Goal: Task Accomplishment & Management: Use online tool/utility

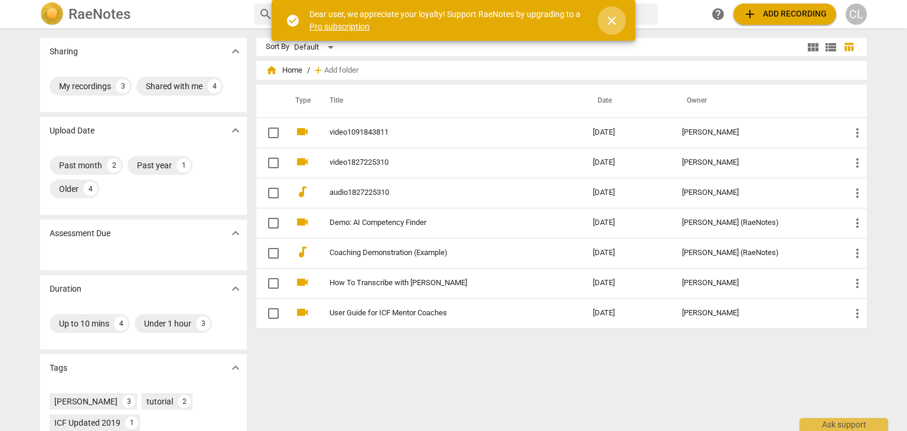
click at [608, 17] on span "close" at bounding box center [612, 21] width 14 height 14
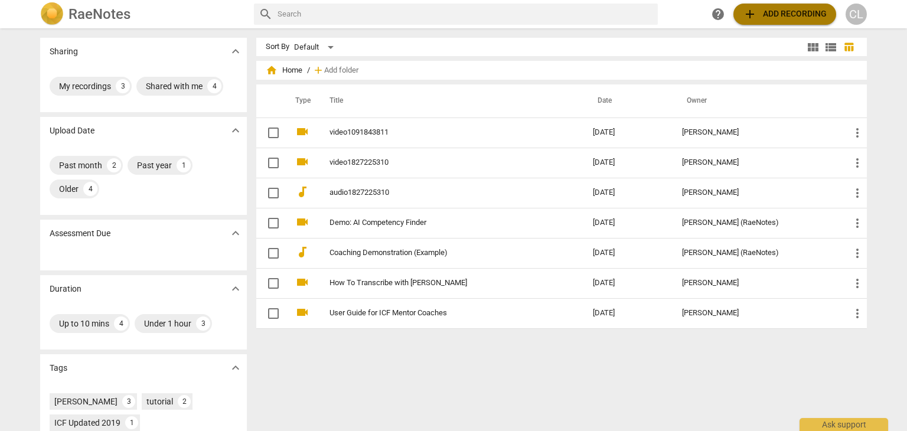
click at [761, 9] on span "add Add recording" at bounding box center [785, 14] width 84 height 14
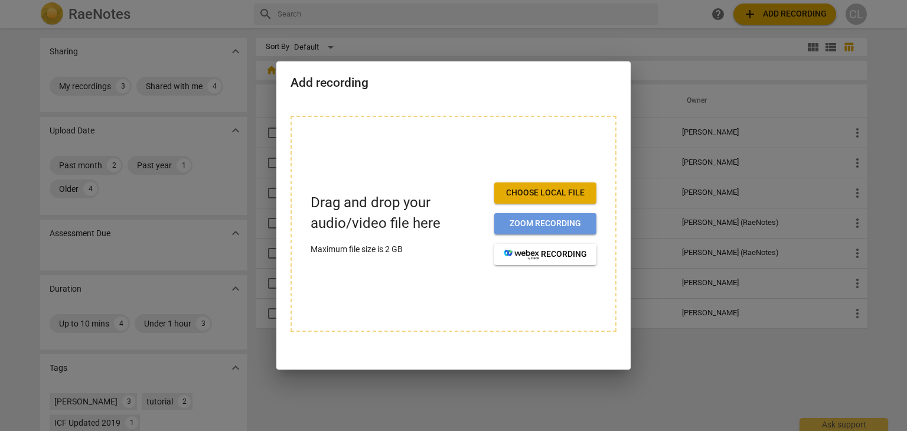
click at [542, 226] on span "Zoom recording" at bounding box center [545, 224] width 83 height 12
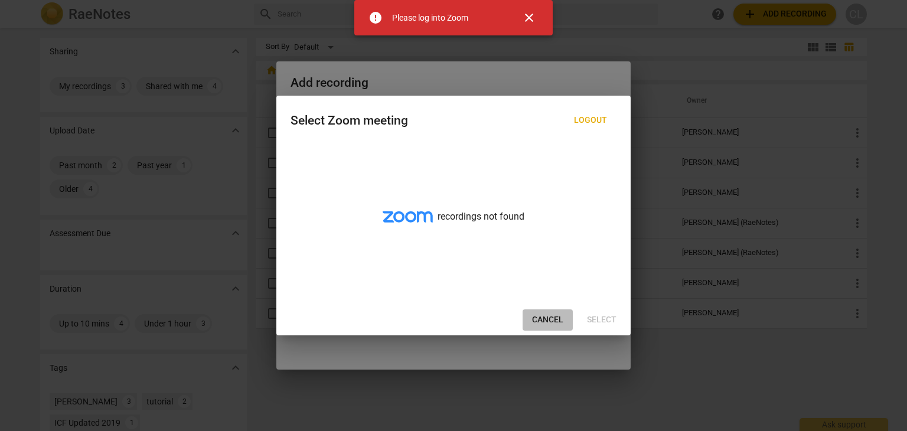
click at [553, 320] on span "Cancel" at bounding box center [547, 320] width 31 height 12
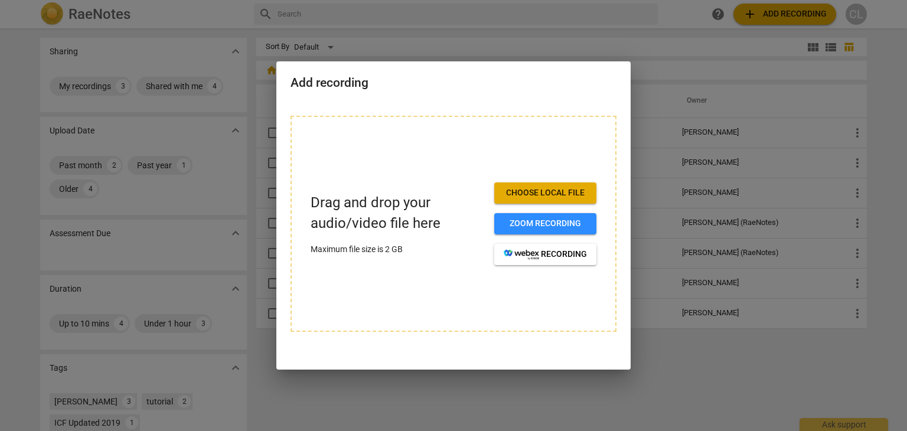
click at [555, 191] on span "Choose local file" at bounding box center [545, 193] width 83 height 12
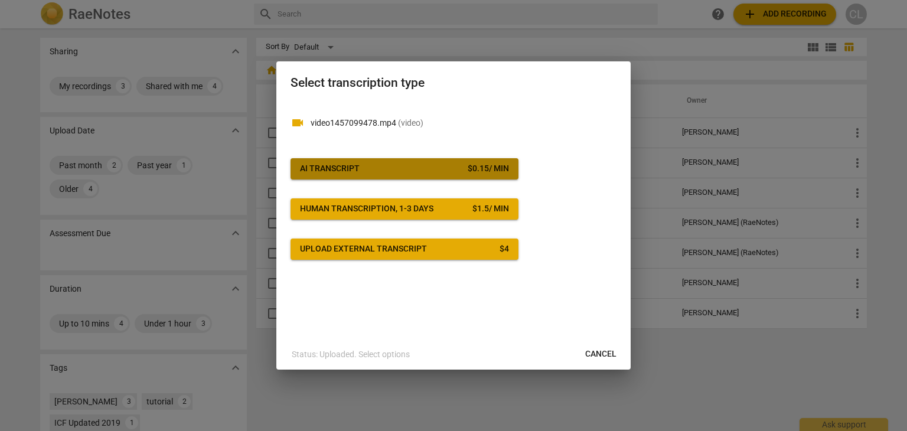
click at [402, 166] on span "AI Transcript $ 0.15 / min" at bounding box center [404, 169] width 209 height 12
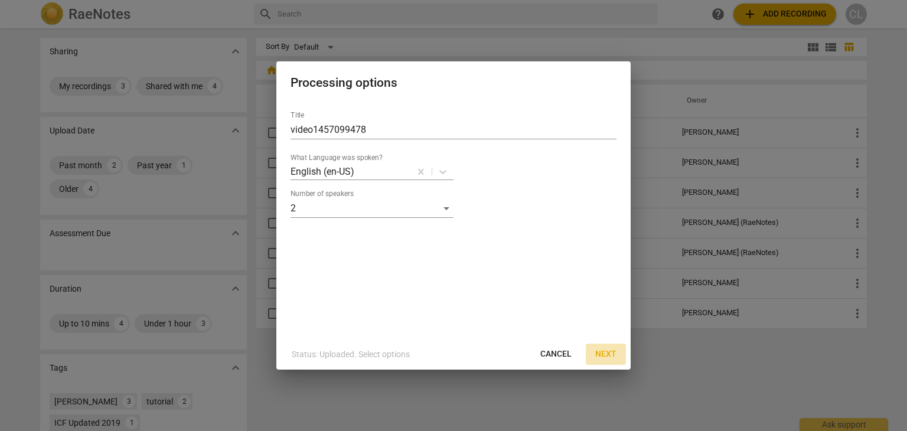
click at [621, 356] on button "Next" at bounding box center [606, 354] width 40 height 21
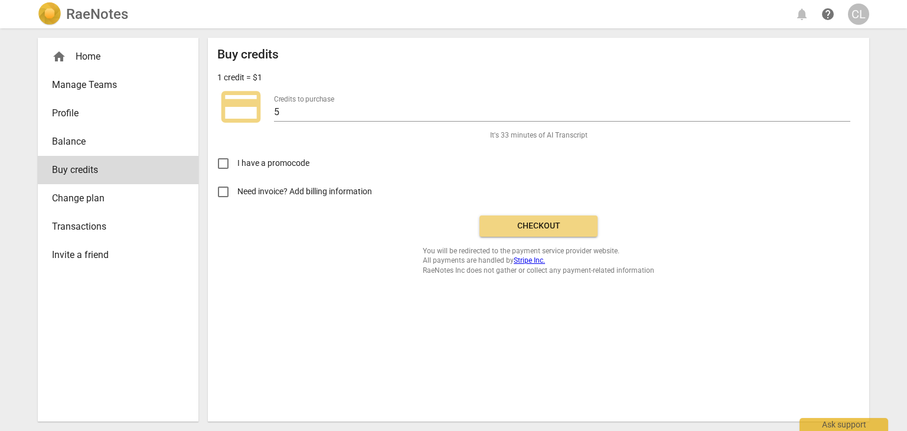
click at [538, 225] on span "Checkout" at bounding box center [538, 226] width 99 height 12
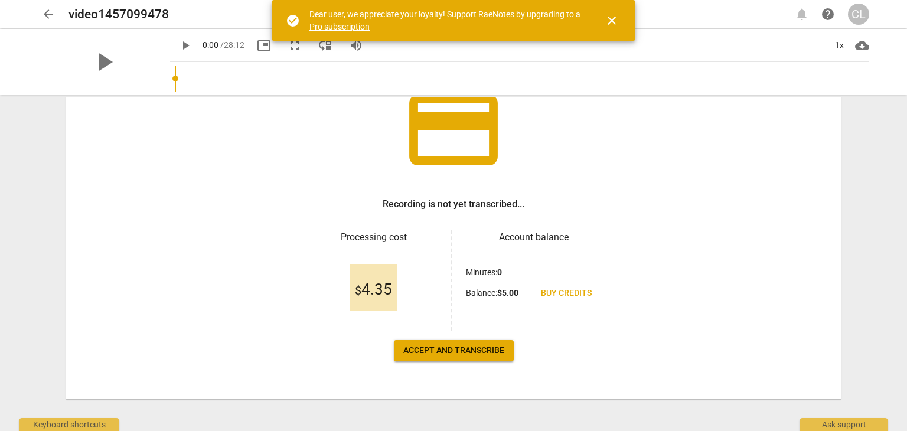
scroll to position [102, 0]
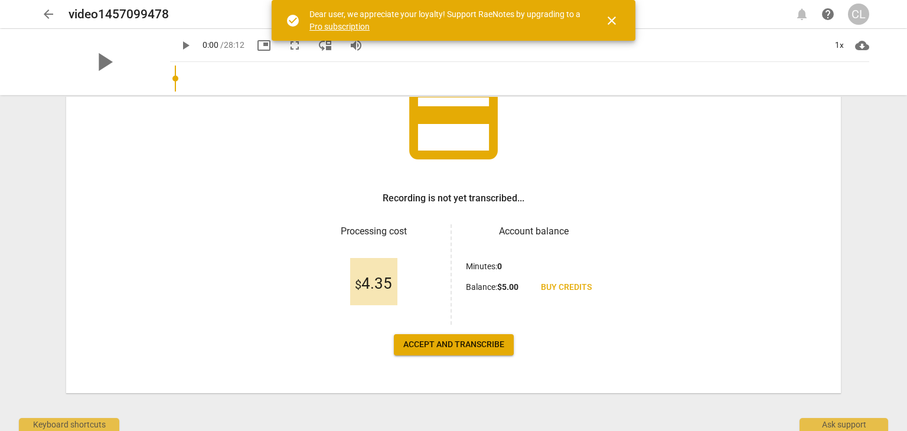
click at [471, 351] on button "Accept and transcribe" at bounding box center [454, 344] width 120 height 21
